Goal: Use online tool/utility: Utilize a website feature to perform a specific function

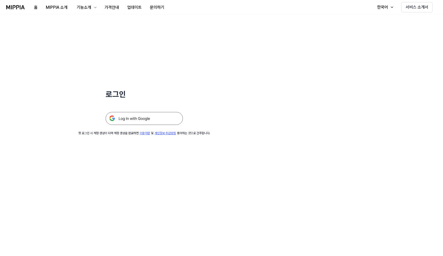
click at [168, 118] on img at bounding box center [144, 118] width 77 height 13
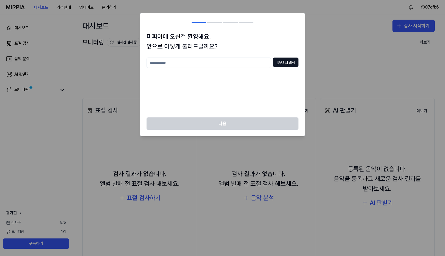
click at [222, 64] on input "text" at bounding box center [209, 62] width 124 height 10
type input "*"
type input "********"
click at [287, 59] on button "중복 검사" at bounding box center [286, 61] width 26 height 9
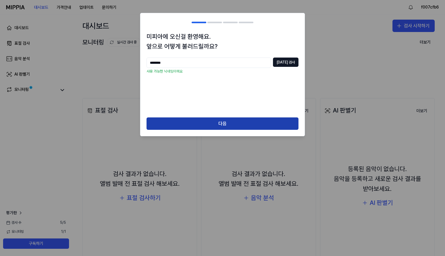
click at [232, 124] on button "다음" at bounding box center [223, 123] width 152 height 12
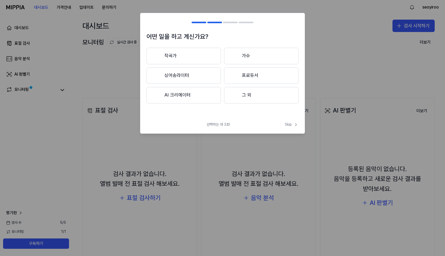
click at [202, 94] on button "AI 크리에이터" at bounding box center [184, 95] width 74 height 16
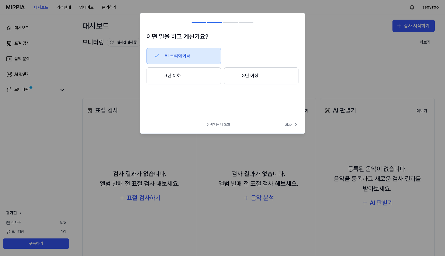
click at [256, 78] on button "3년 이상" at bounding box center [261, 75] width 74 height 17
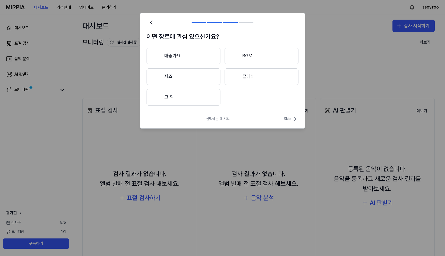
click at [201, 56] on button "대중가요" at bounding box center [184, 56] width 74 height 16
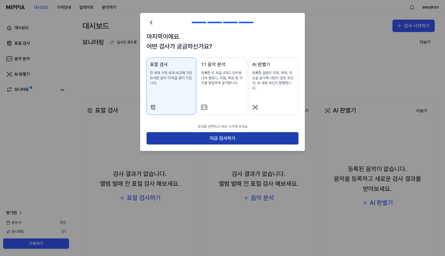
click at [244, 134] on button "지금 검사하기" at bounding box center [223, 138] width 152 height 12
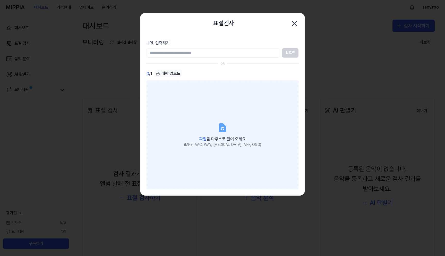
click at [218, 134] on label "파일 을 마우스로 끌어 오세요 (MP3, AAC, WAV, FLAC, AIFF, OGG)" at bounding box center [223, 134] width 152 height 108
click at [0, 0] on input "파일 을 마우스로 끌어 오세요 (MP3, AAC, WAV, FLAC, AIFF, OGG)" at bounding box center [0, 0] width 0 height 0
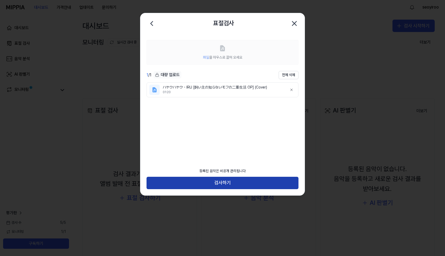
click at [242, 184] on button "검사하기" at bounding box center [223, 183] width 152 height 12
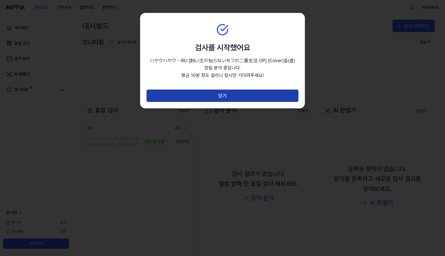
click at [224, 98] on button "닫기" at bounding box center [223, 95] width 152 height 12
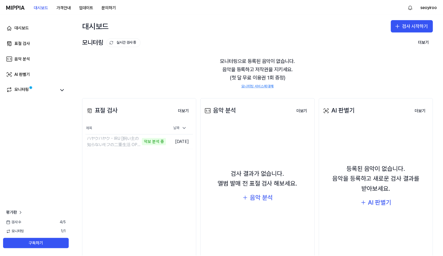
scroll to position [19, 0]
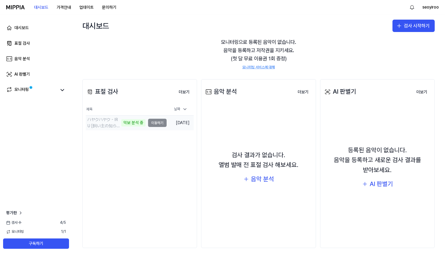
click at [153, 124] on td "ハヤクハヤク - IRU [飼い主の知らないモフの二重生活 OP] (Cover) 악보 분석 중 이동하기" at bounding box center [126, 122] width 81 height 14
click at [344, 48] on div "모니터링으로 등록된 음악이 없습니다. 음악을 등록하고 저작권을 지키세요. (첫 달 무료 이용권 1회 증정) 모니터링 서비스에 대해" at bounding box center [258, 54] width 353 height 44
click at [154, 124] on button "이동하기" at bounding box center [157, 123] width 19 height 8
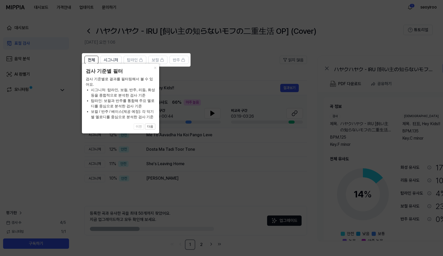
click at [222, 73] on icon at bounding box center [222, 128] width 445 height 256
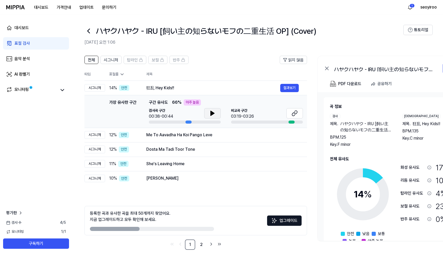
click at [212, 112] on icon at bounding box center [213, 113] width 4 height 5
click at [212, 114] on icon at bounding box center [211, 113] width 1 height 4
click at [292, 116] on icon at bounding box center [295, 113] width 6 height 6
click at [214, 113] on icon at bounding box center [213, 113] width 4 height 5
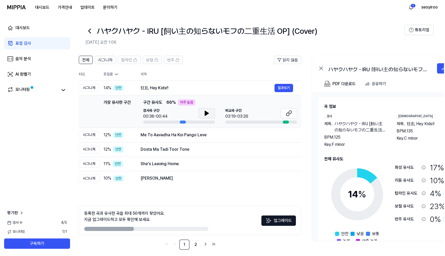
scroll to position [0, 0]
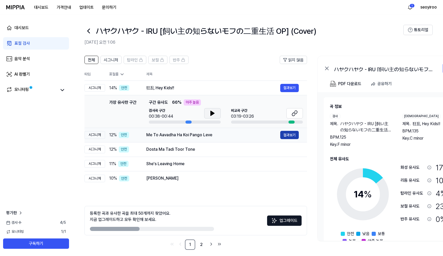
click at [286, 133] on button "결과보기" at bounding box center [289, 135] width 19 height 8
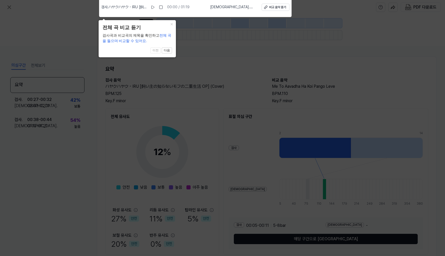
click at [250, 46] on icon at bounding box center [222, 126] width 445 height 258
